Goal: Task Accomplishment & Management: Manage account settings

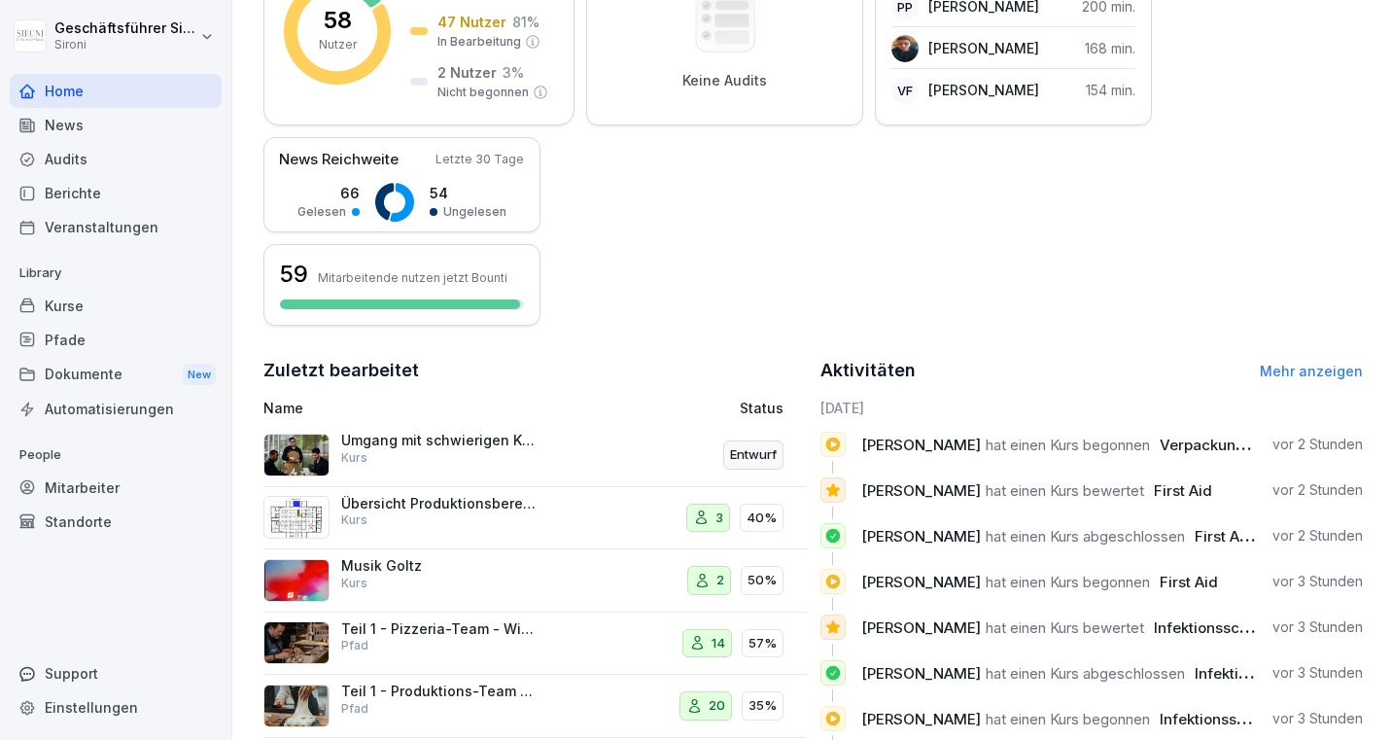
scroll to position [447, 0]
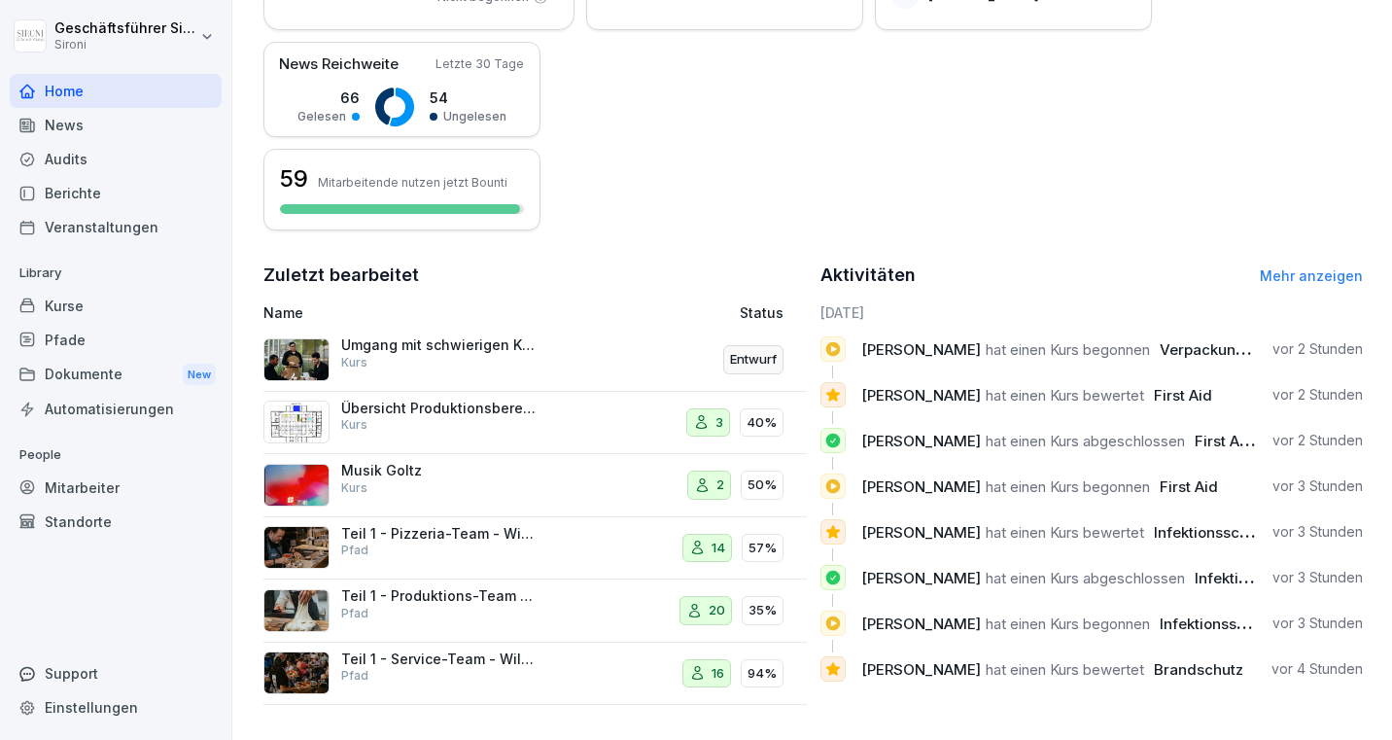
click at [77, 479] on div "Mitarbeiter" at bounding box center [116, 488] width 212 height 34
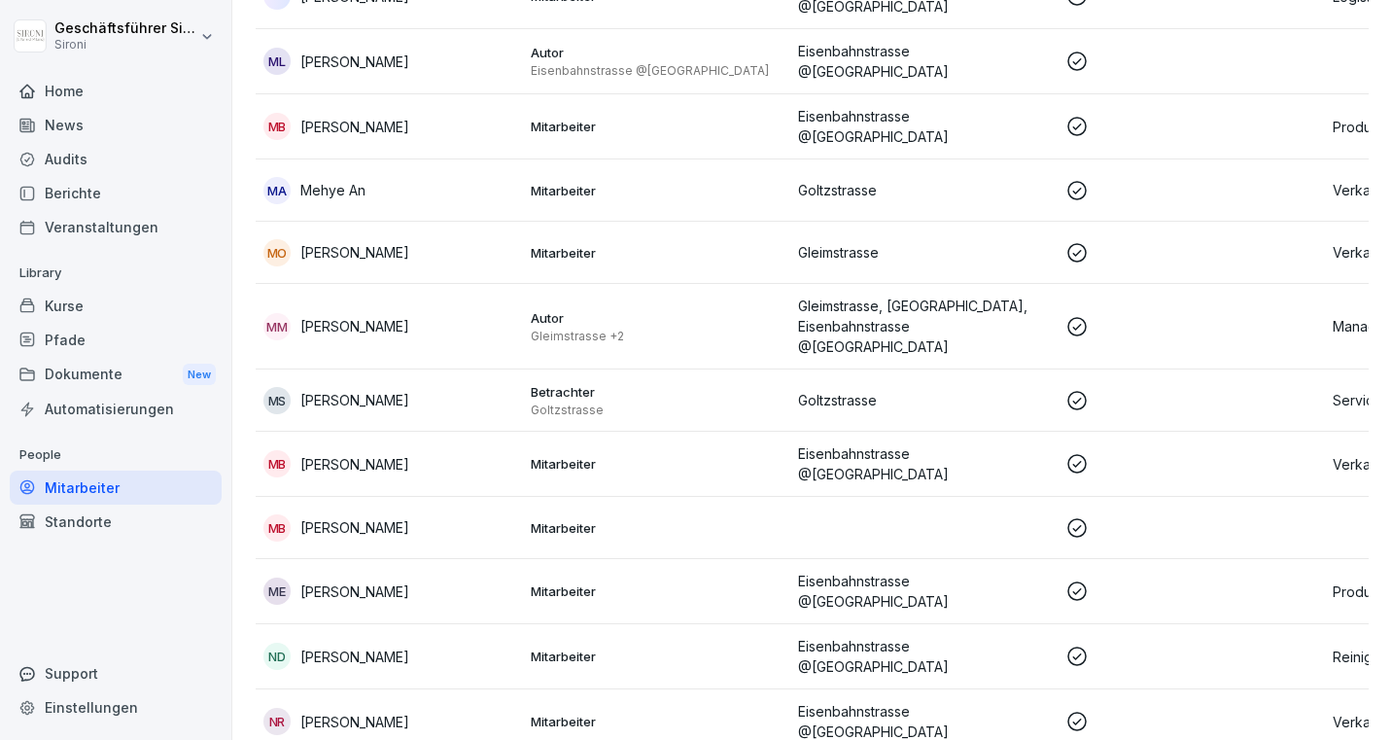
scroll to position [3232, 0]
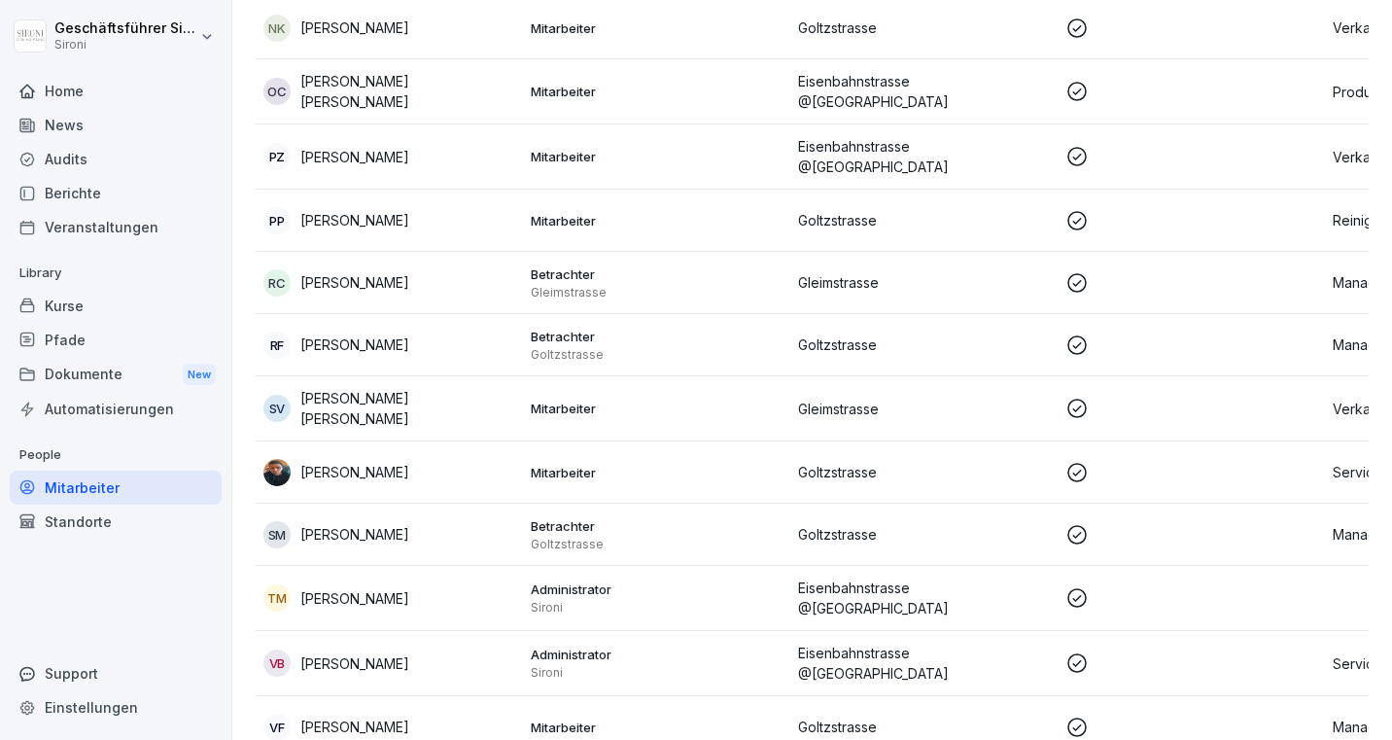
click at [335, 717] on p "[PERSON_NAME]" at bounding box center [354, 727] width 109 height 20
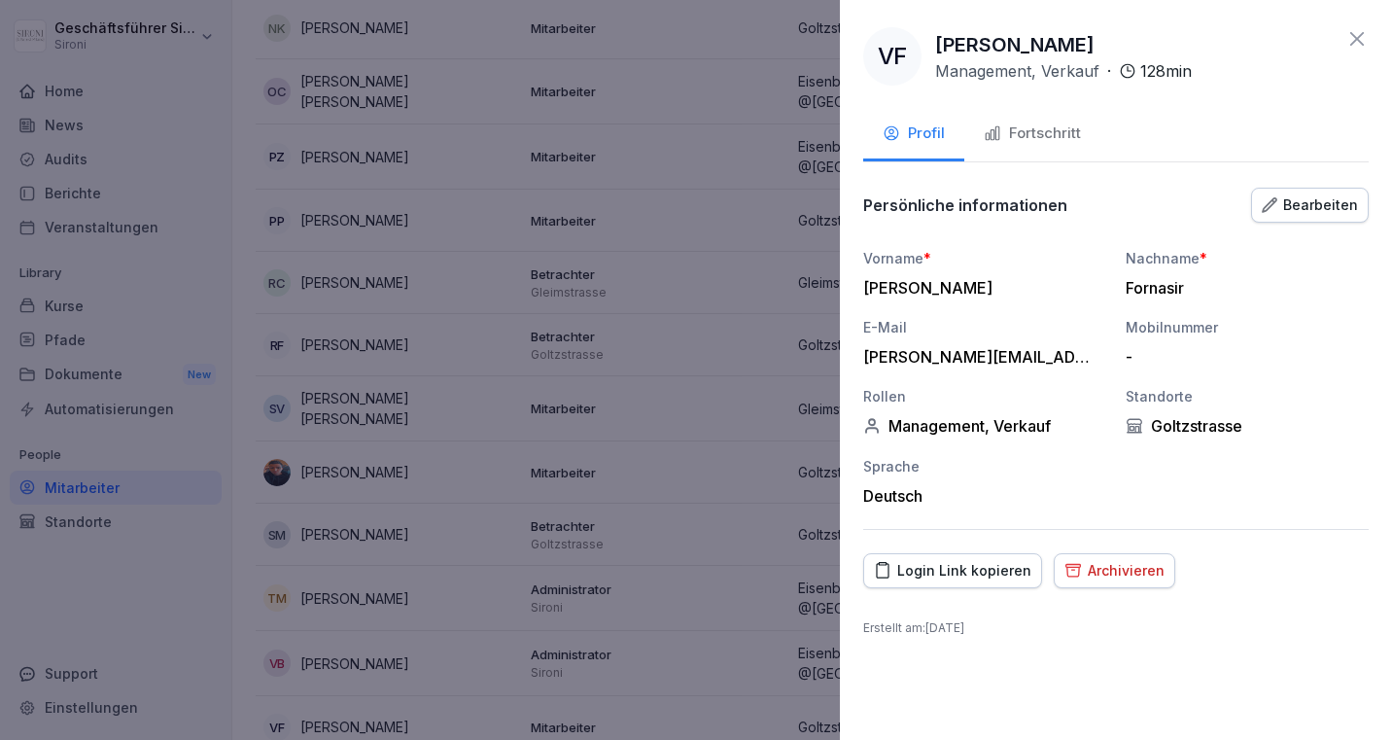
click at [1357, 40] on icon at bounding box center [1357, 39] width 14 height 14
